Goal: Information Seeking & Learning: Learn about a topic

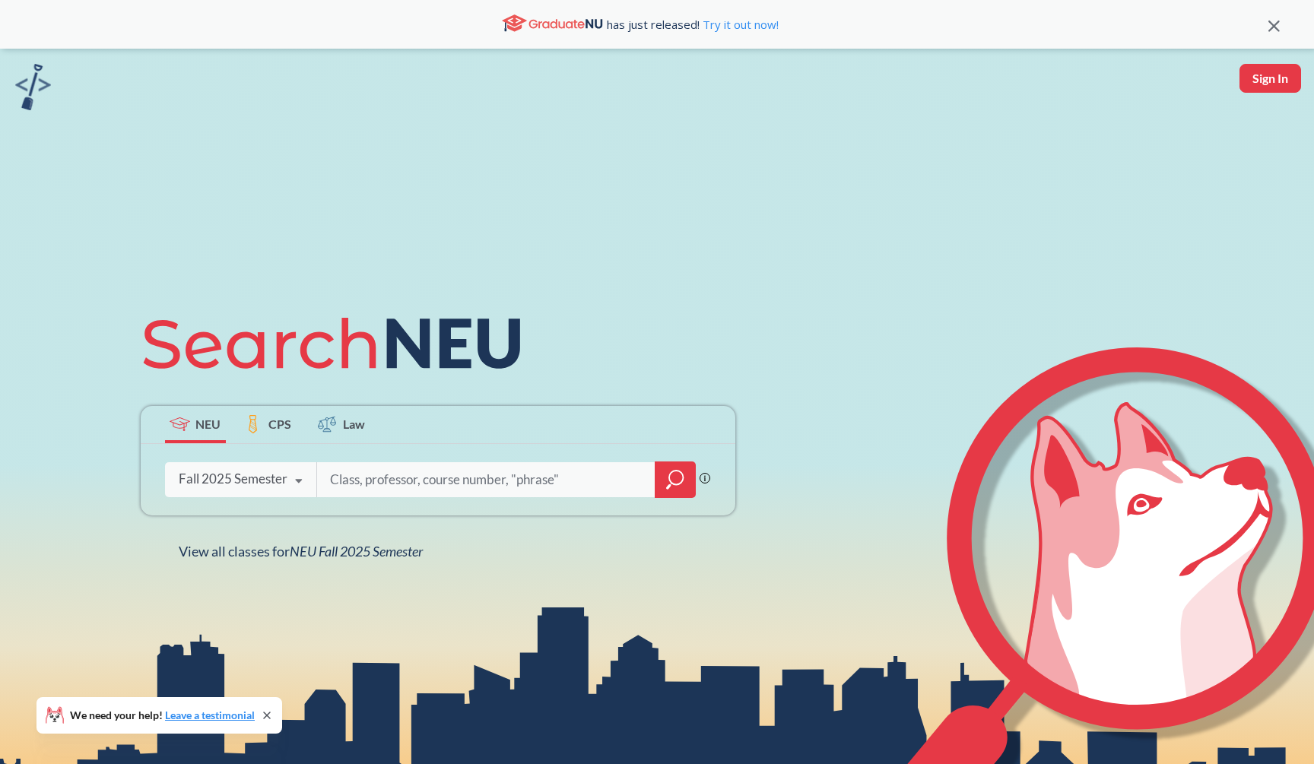
click at [666, 486] on div at bounding box center [675, 480] width 41 height 37
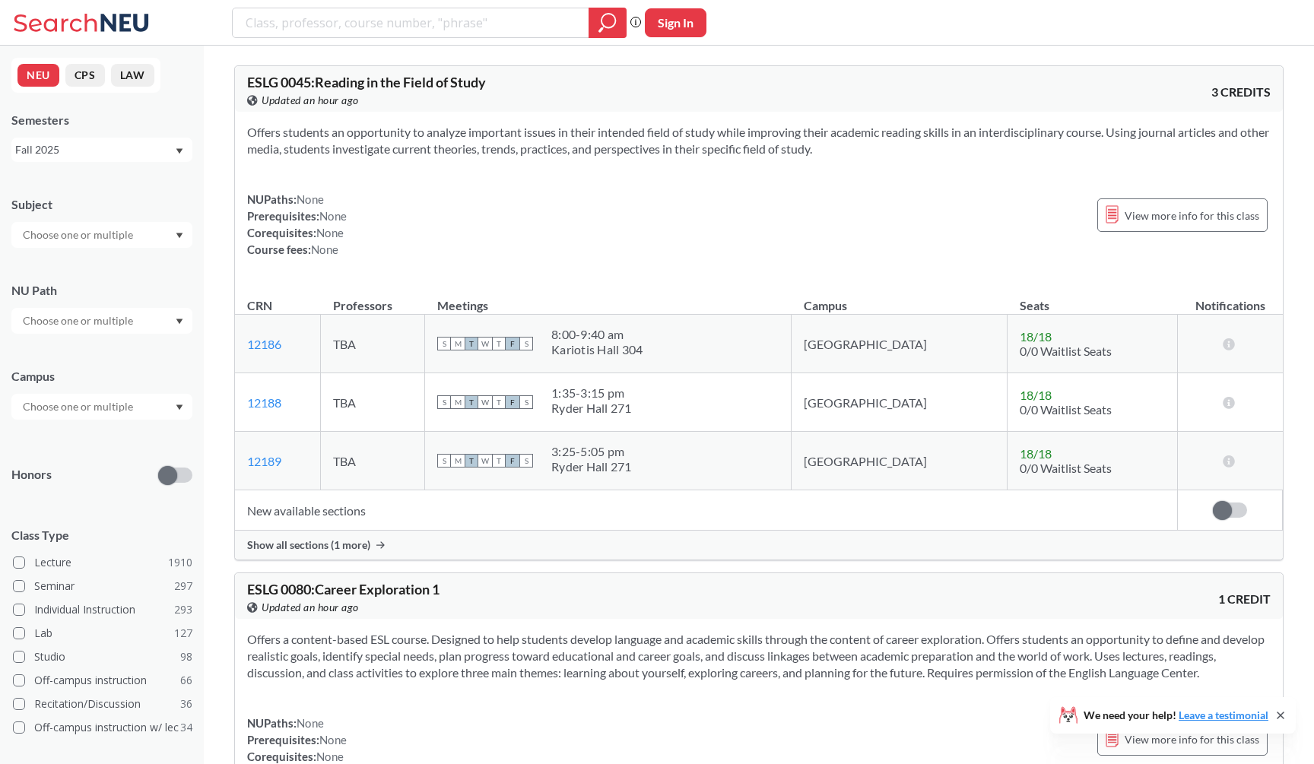
click at [473, 29] on input "search" at bounding box center [411, 23] width 334 height 26
type input "[DEMOGRAPHIC_DATA]"
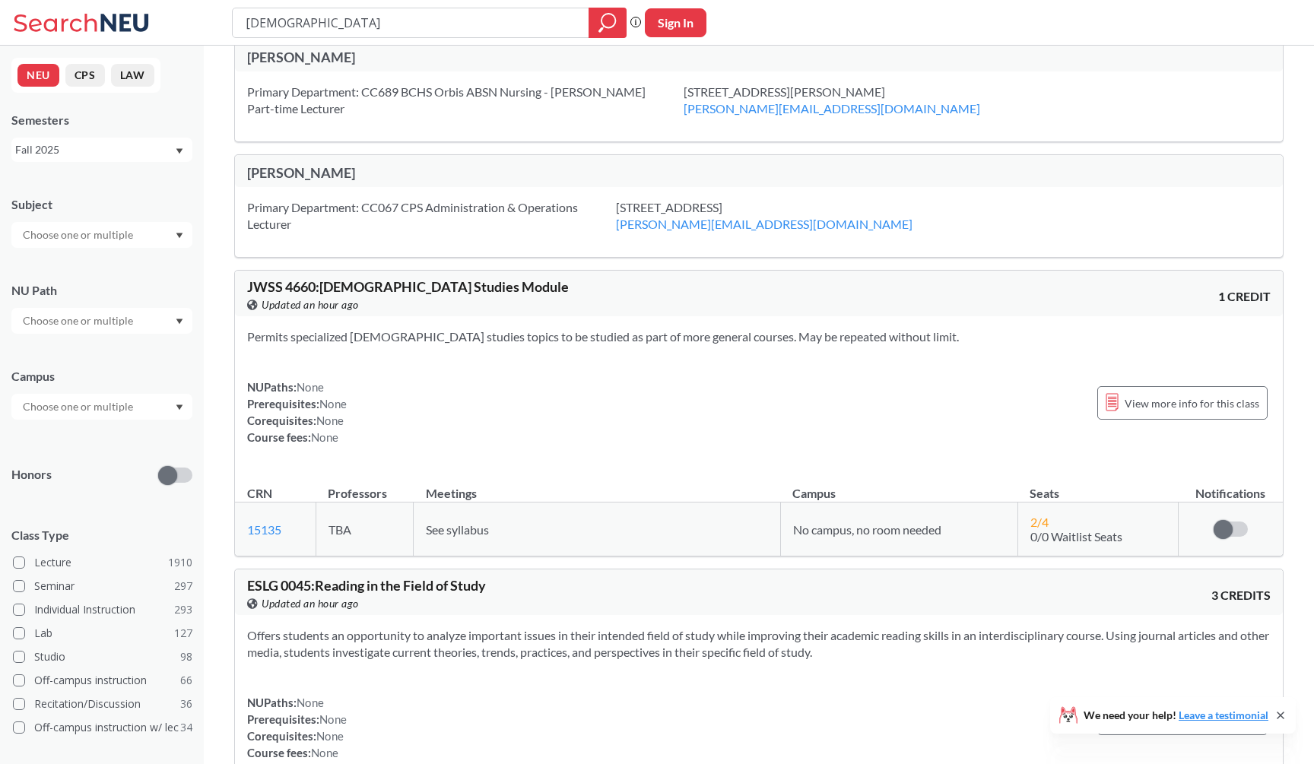
scroll to position [34, 0]
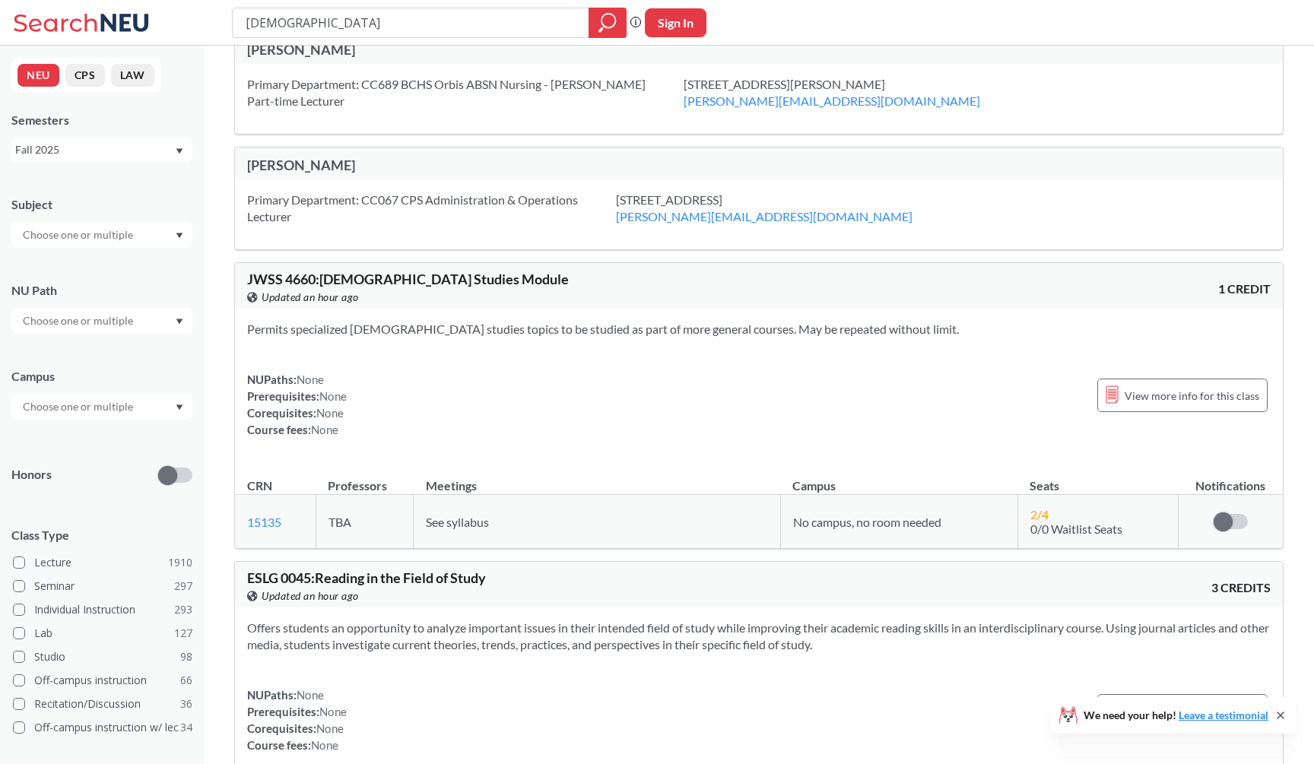
click at [377, 281] on span "JWSS 4660 : [DEMOGRAPHIC_DATA] Studies Module" at bounding box center [408, 279] width 322 height 17
click at [488, 335] on section "Permits specialized [DEMOGRAPHIC_DATA] studies topics to be studied as part of …" at bounding box center [759, 329] width 1024 height 17
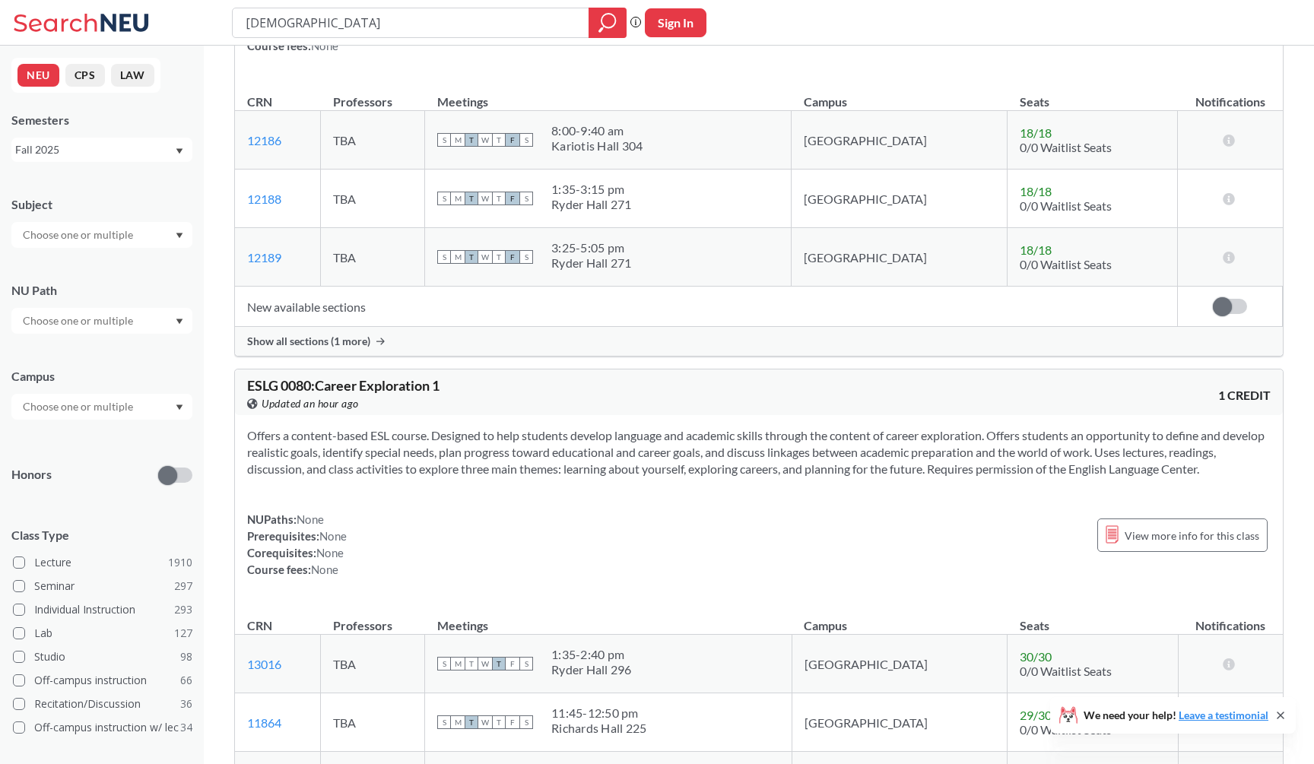
scroll to position [786, 0]
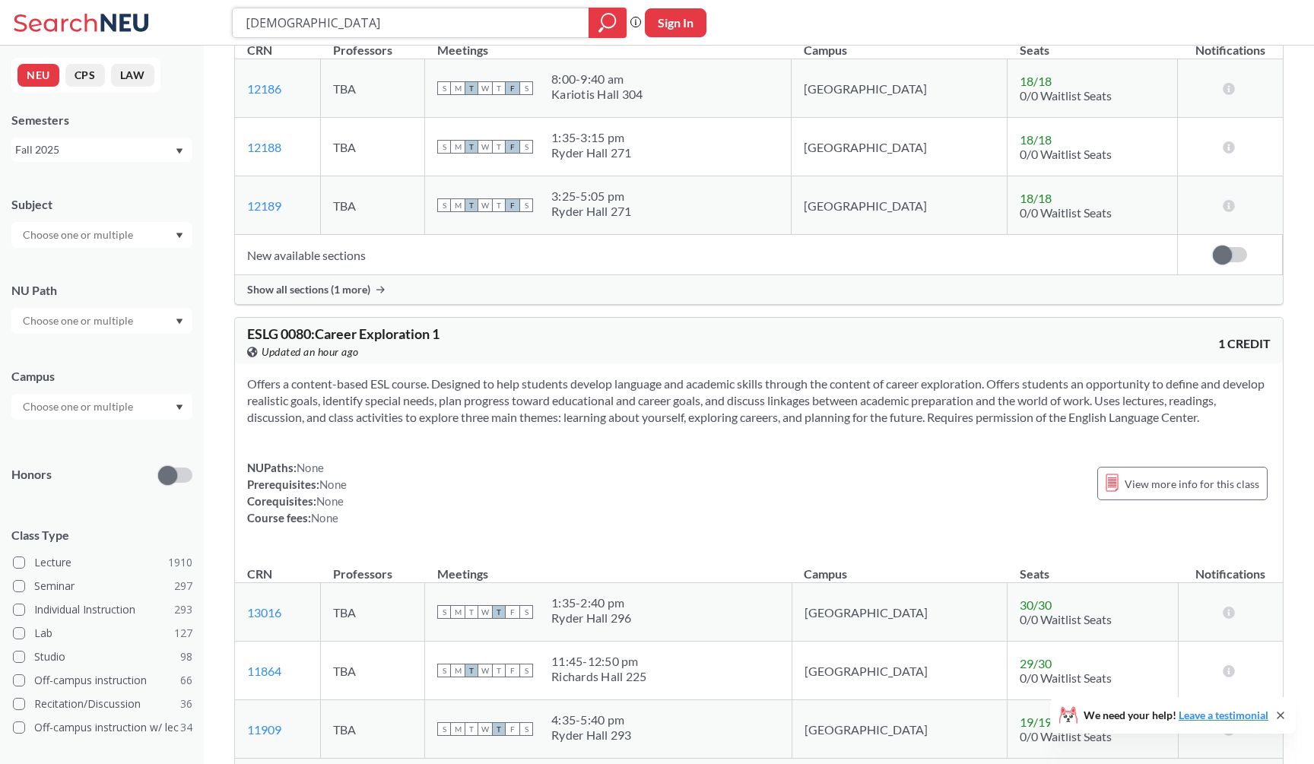
click at [359, 29] on input "[DEMOGRAPHIC_DATA]" at bounding box center [411, 23] width 334 height 26
type input "[GEOGRAPHIC_DATA]"
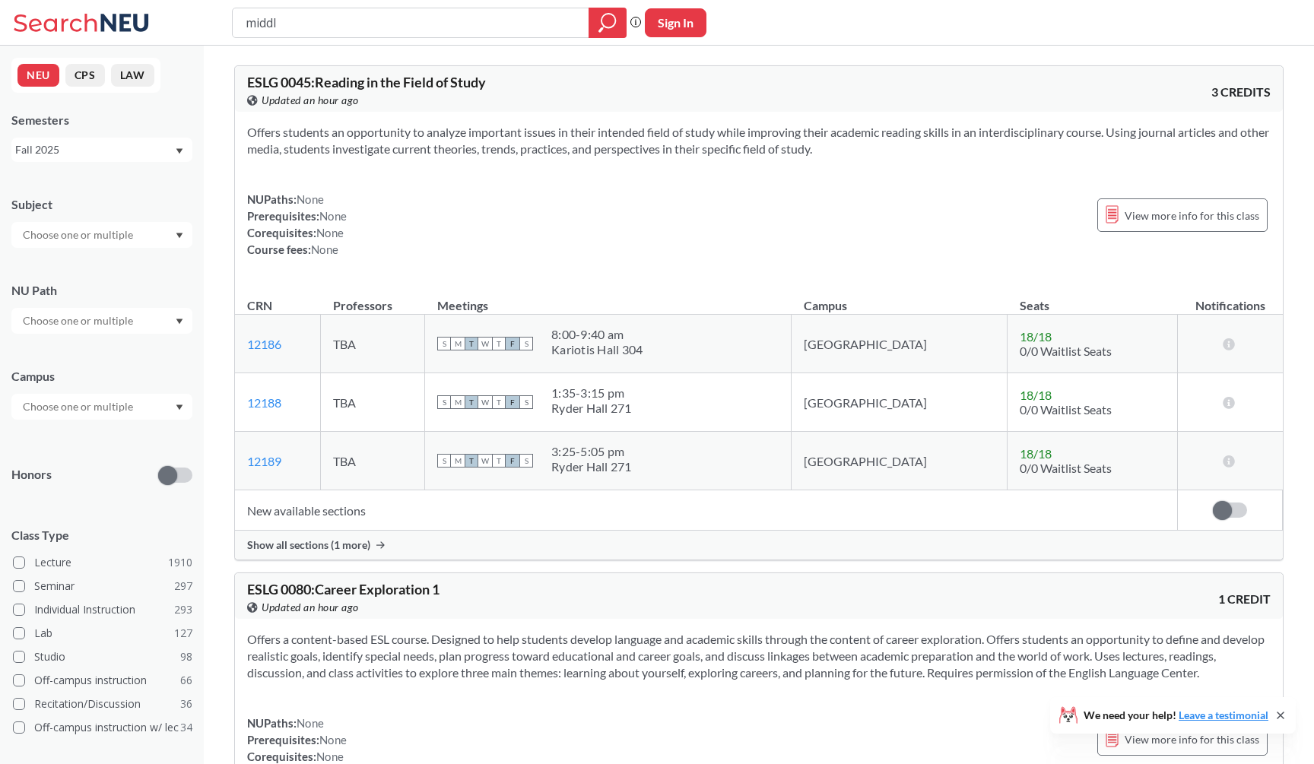
type input "middle"
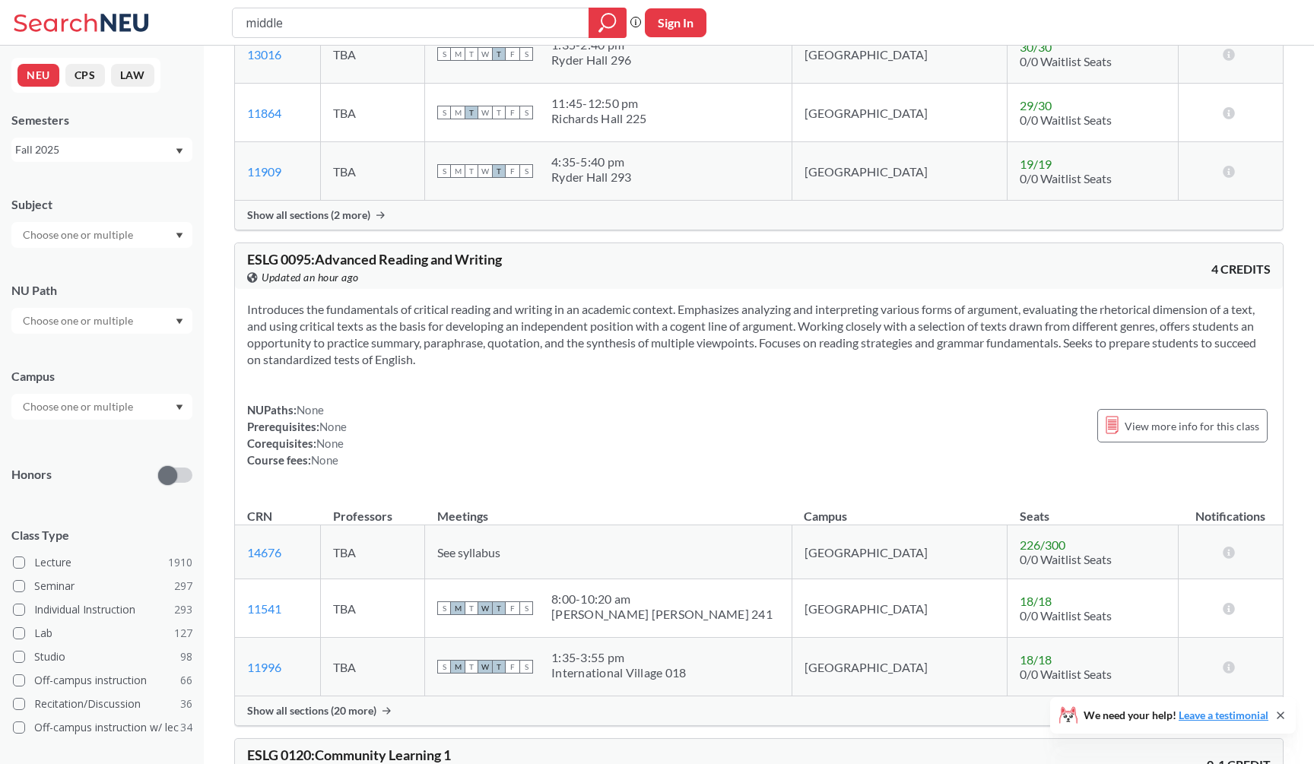
scroll to position [2452, 0]
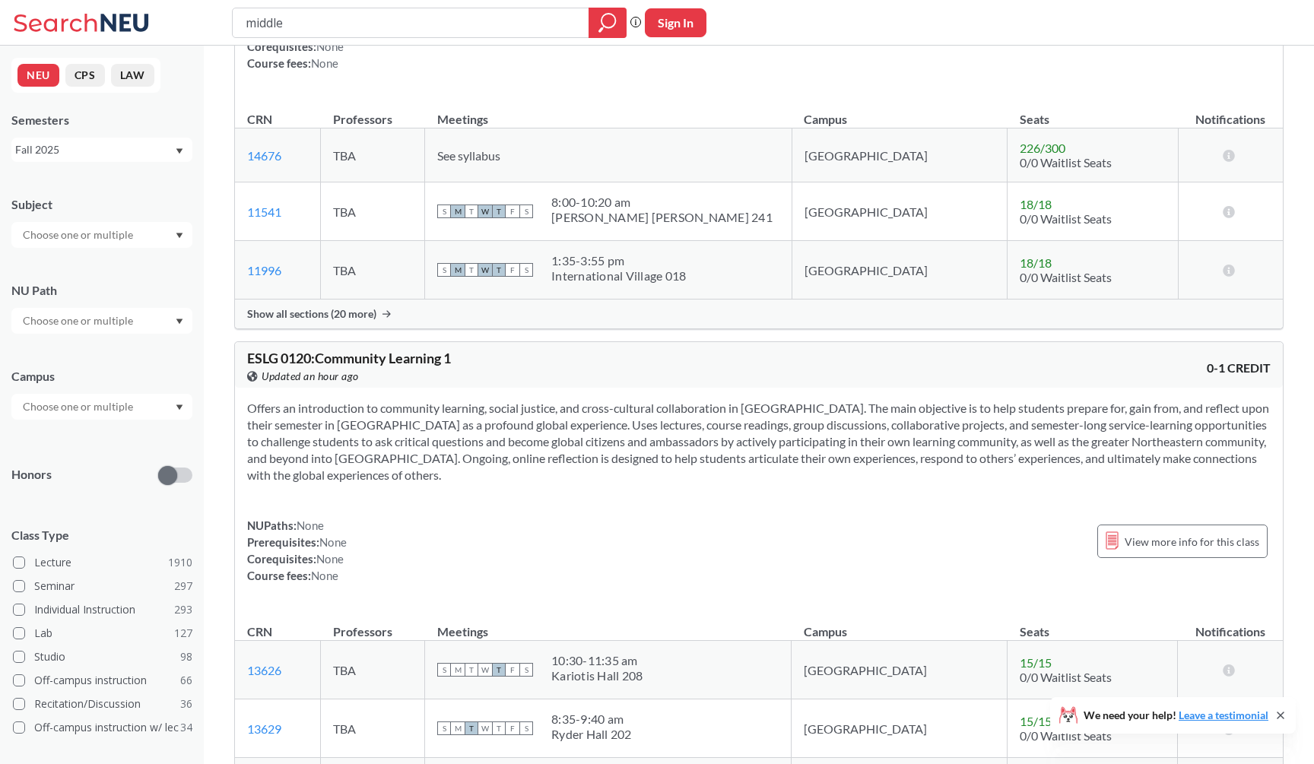
click at [363, 24] on input "middle" at bounding box center [411, 23] width 334 height 26
type input "arab"
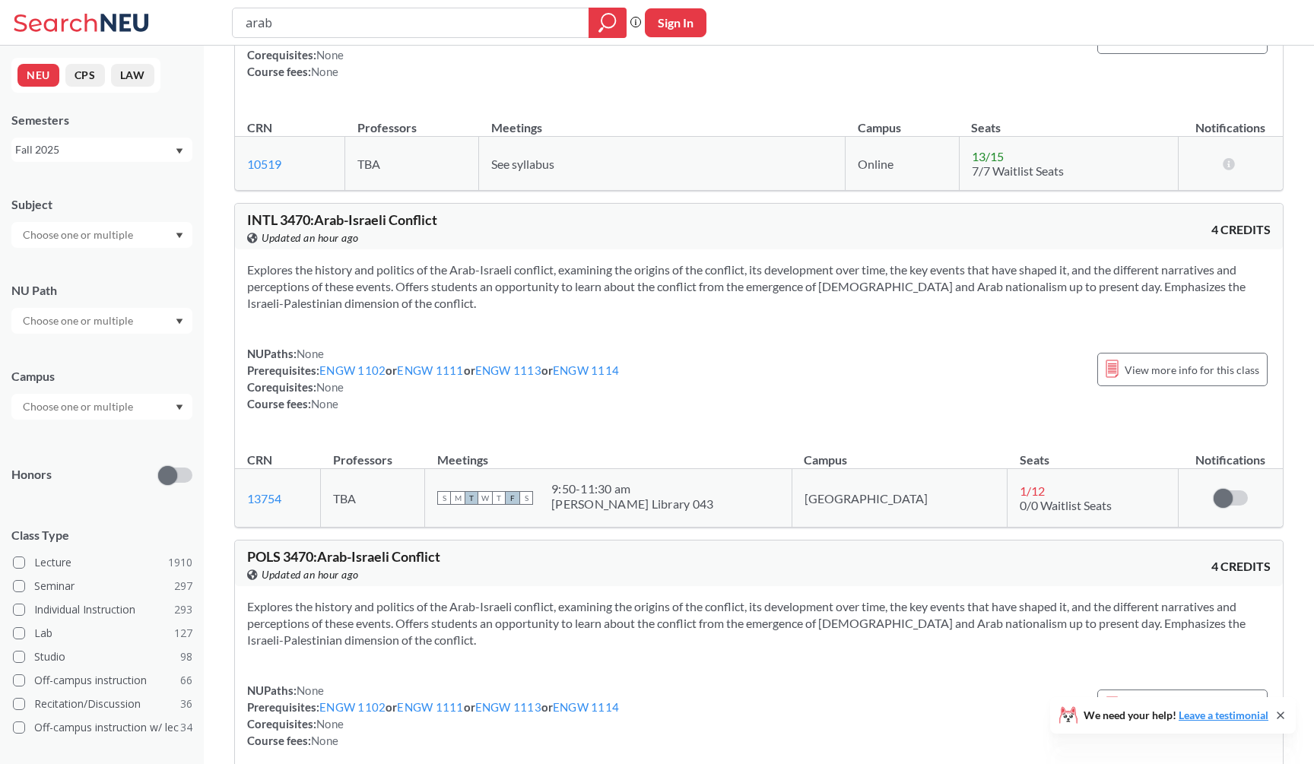
scroll to position [966, 0]
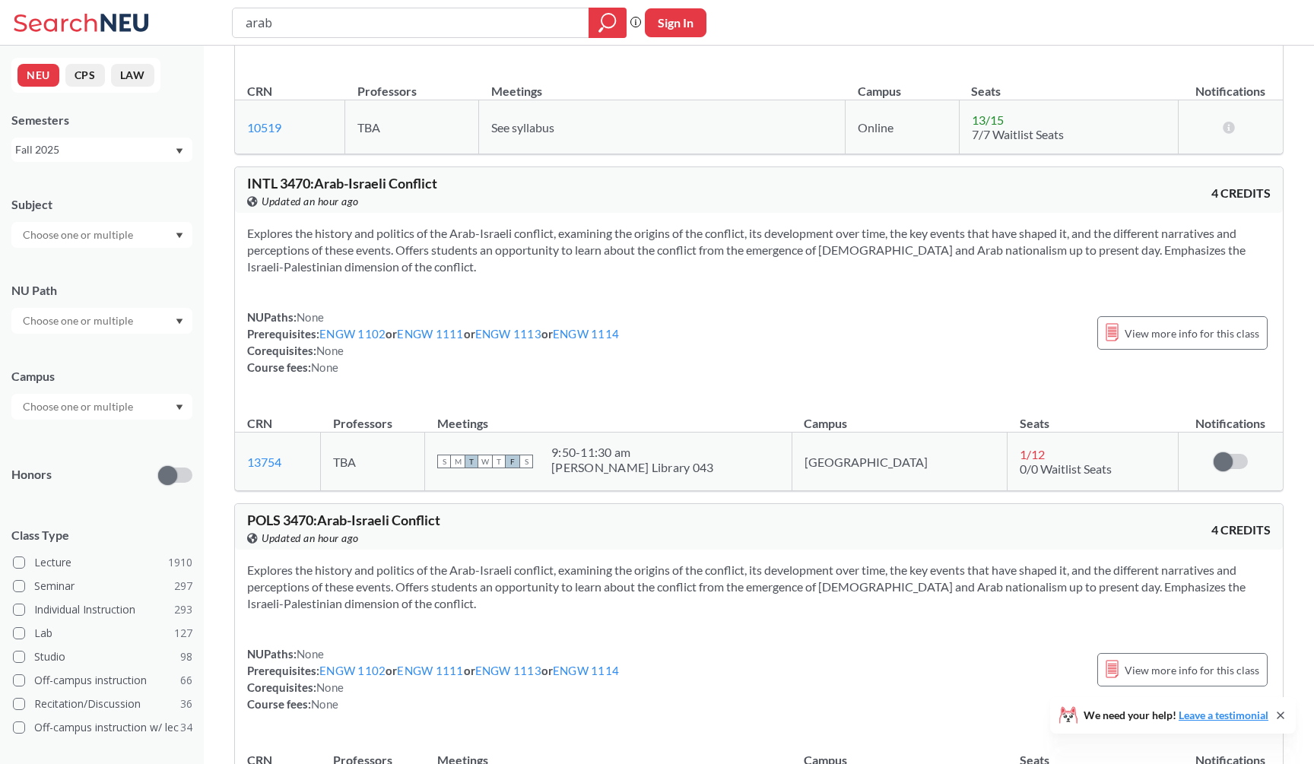
drag, startPoint x: 321, startPoint y: 182, endPoint x: 351, endPoint y: 183, distance: 29.7
click at [351, 183] on span "INTL 3470 : Arab-Israeli Conflict" at bounding box center [342, 183] width 190 height 17
click at [329, 178] on span "INTL 3470 : Arab-Israeli Conflict" at bounding box center [342, 183] width 190 height 17
click at [447, 176] on div "INTL 3470 : Arab-Israeli Conflict View this course on Banner. Updated an hour a…" at bounding box center [503, 192] width 512 height 33
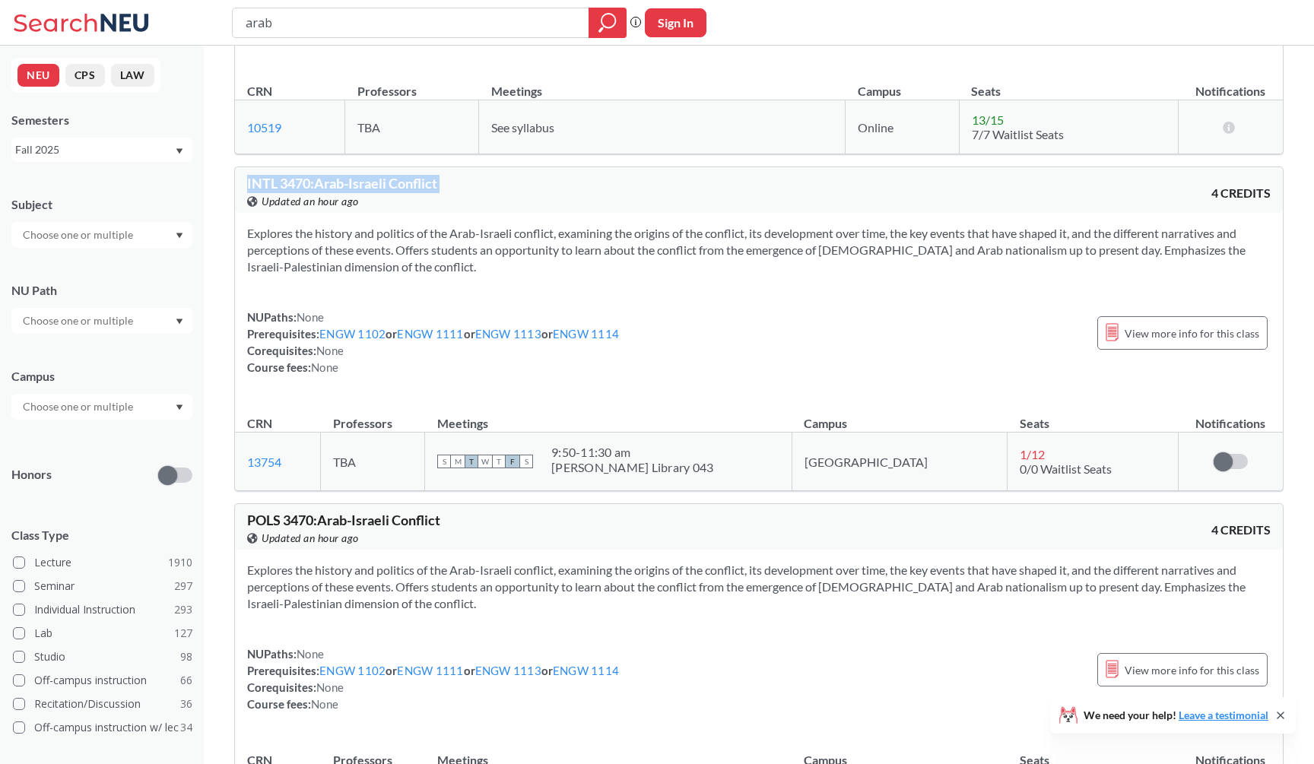
click at [447, 176] on div "INTL 3470 : Arab-Israeli Conflict View this course on Banner. Updated an hour a…" at bounding box center [503, 192] width 512 height 33
copy div "INTL 3470 : Arab-Israeli Conflict View this course on Banner."
